Goal: Find specific page/section: Find specific page/section

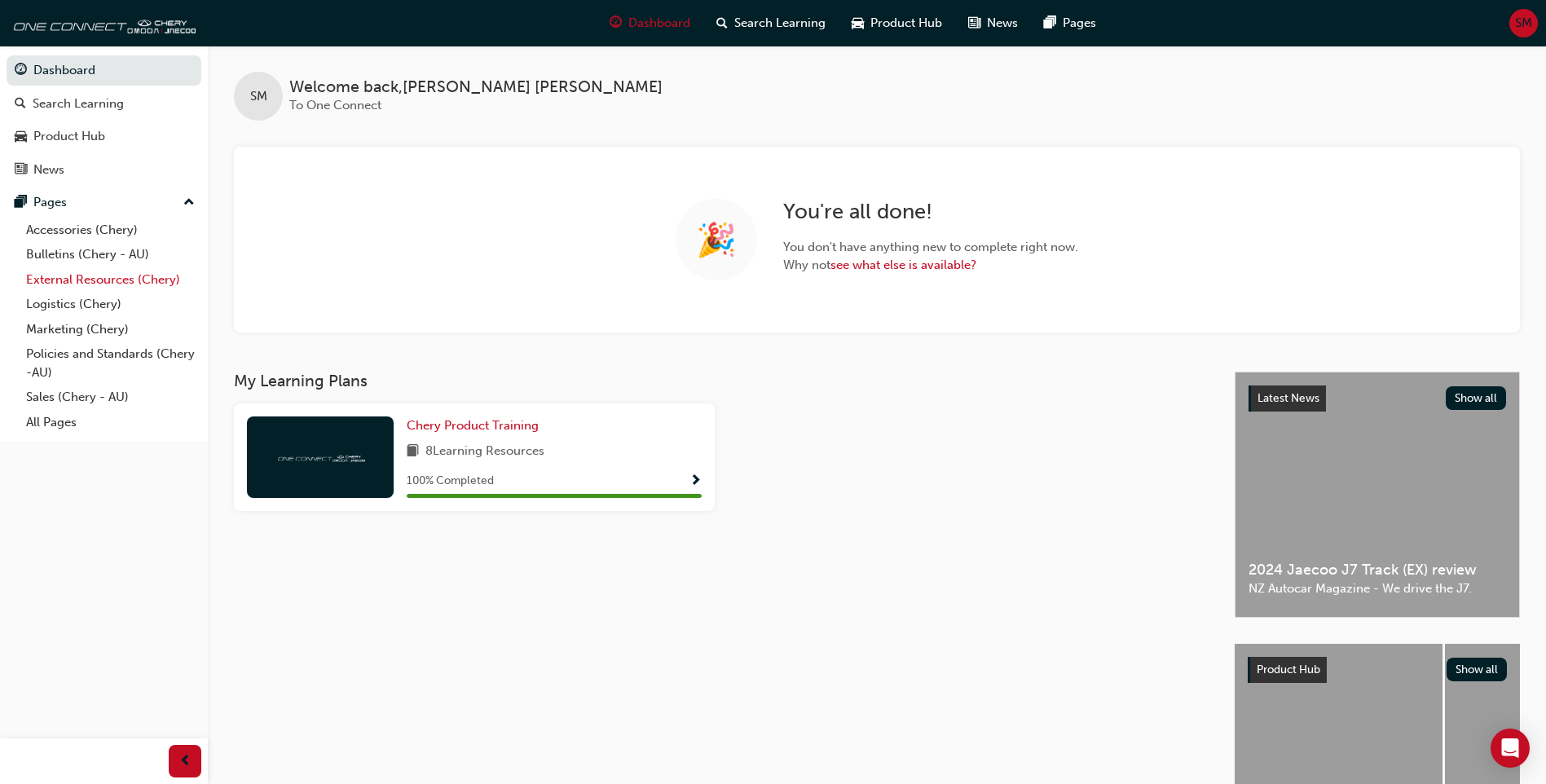
click at [107, 280] on link "External Resources (Chery)" at bounding box center [110, 280] width 182 height 25
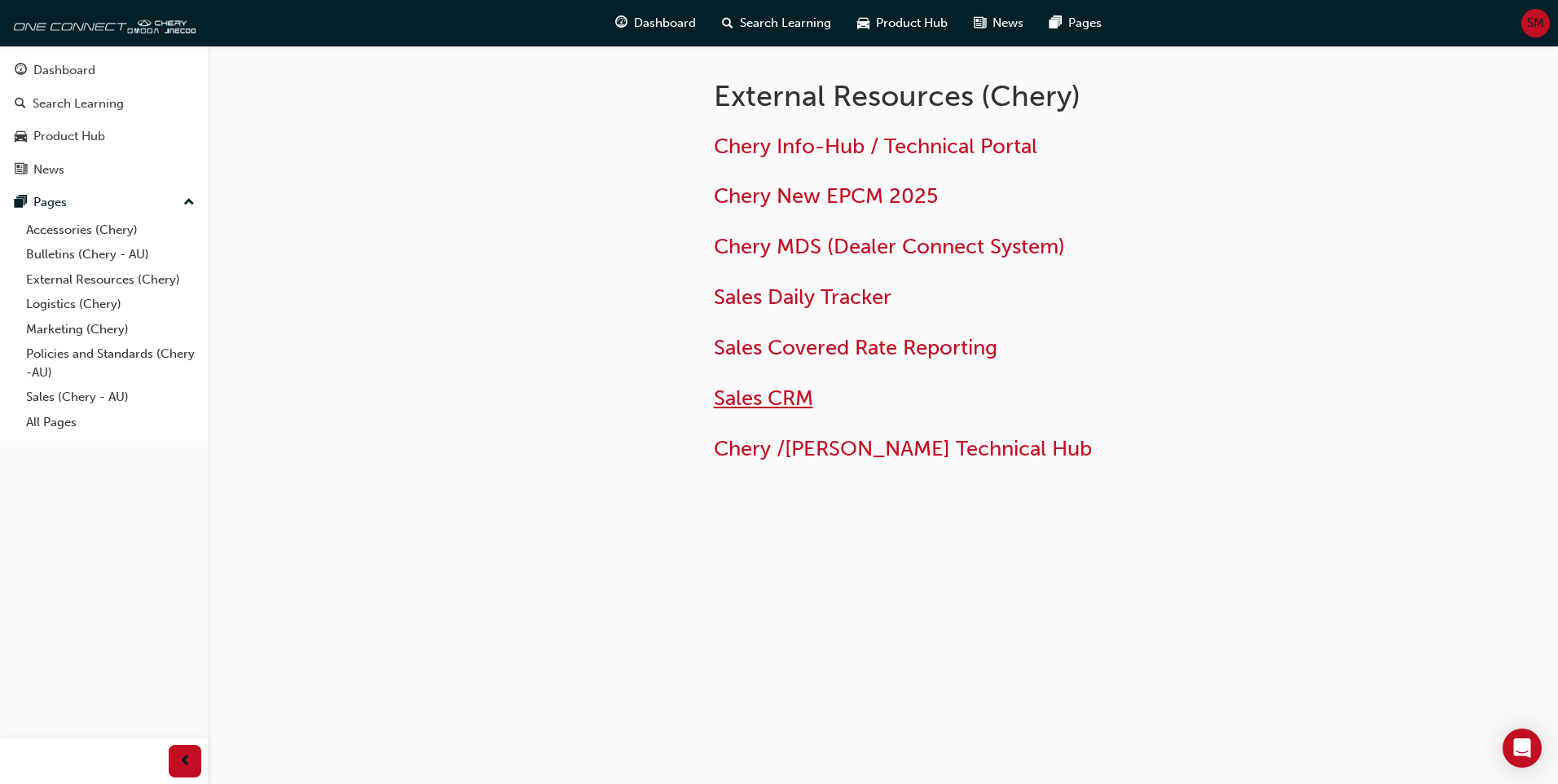
click at [757, 392] on span "Sales CRM" at bounding box center [763, 398] width 99 height 25
